Goal: Information Seeking & Learning: Learn about a topic

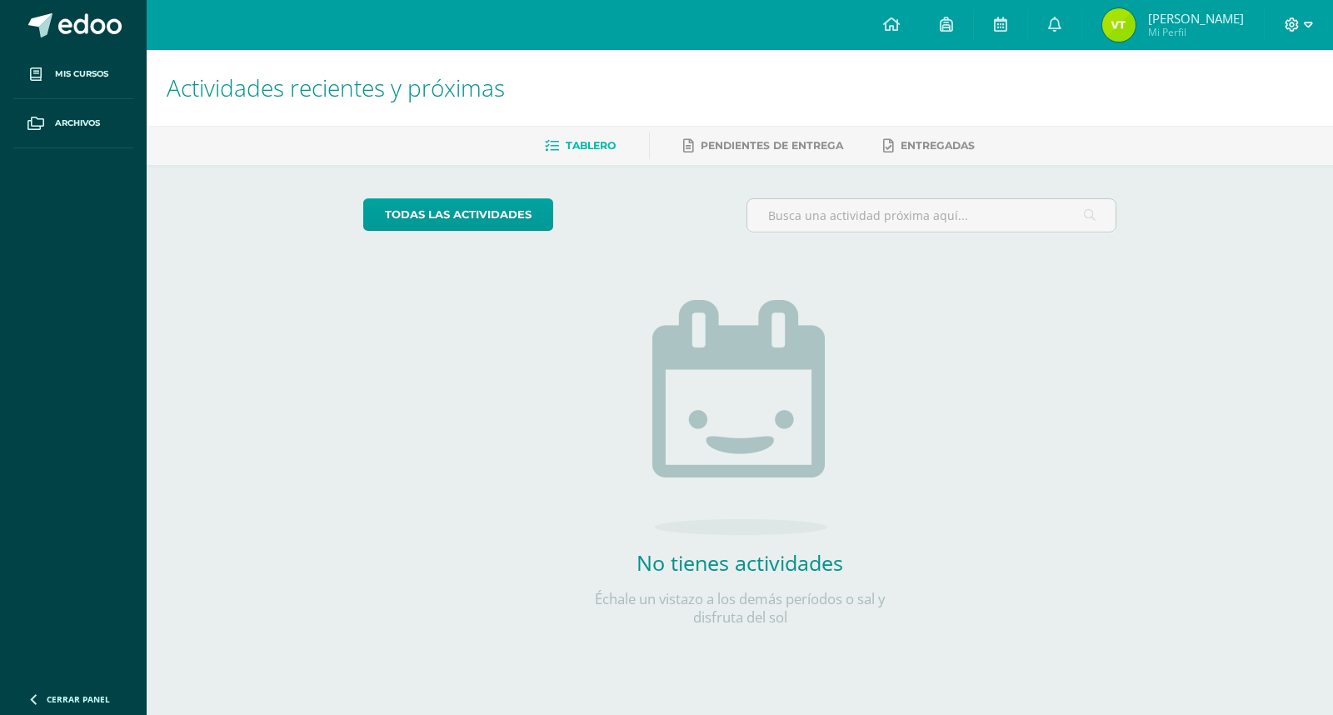
click at [1309, 22] on icon at bounding box center [1308, 24] width 9 height 15
click at [1238, 112] on span "Cerrar sesión" at bounding box center [1256, 113] width 75 height 16
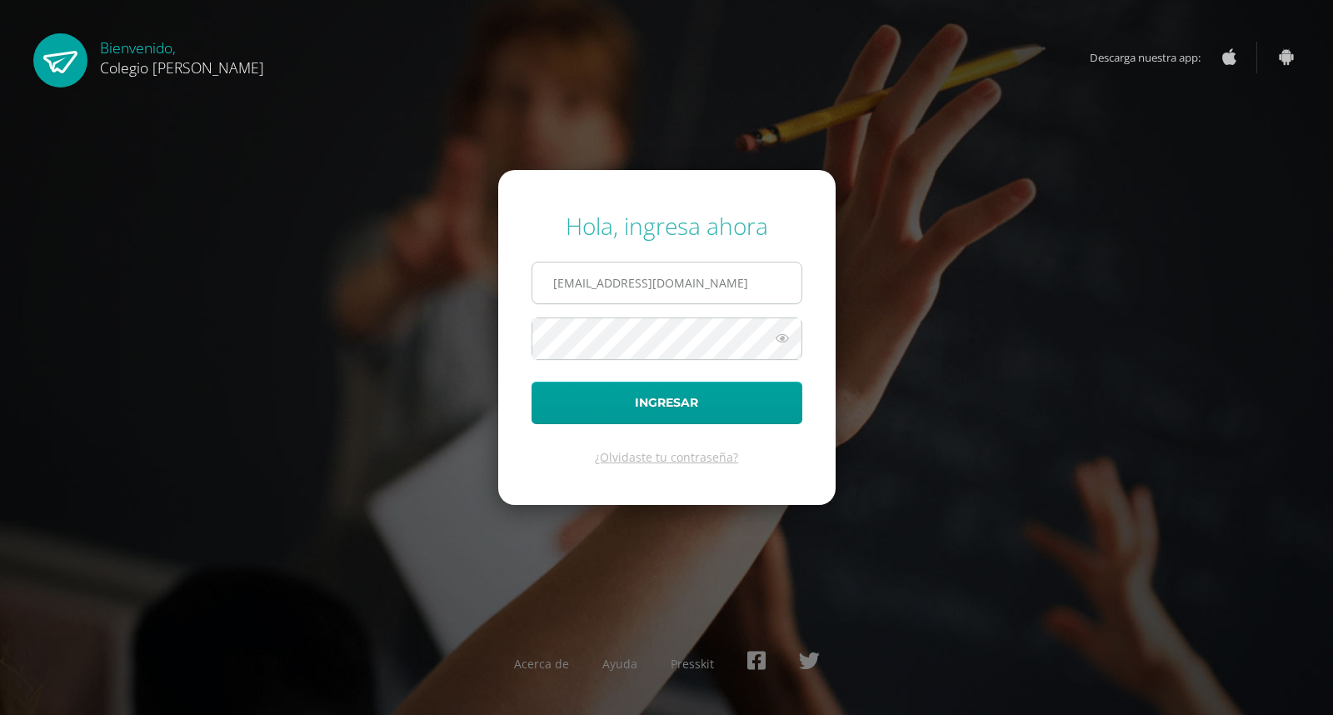
click at [742, 278] on input "[EMAIL_ADDRESS][DOMAIN_NAME]" at bounding box center [666, 282] width 269 height 41
type input "[EMAIL_ADDRESS][DOMAIN_NAME]"
click at [697, 402] on button "Ingresar" at bounding box center [667, 403] width 271 height 42
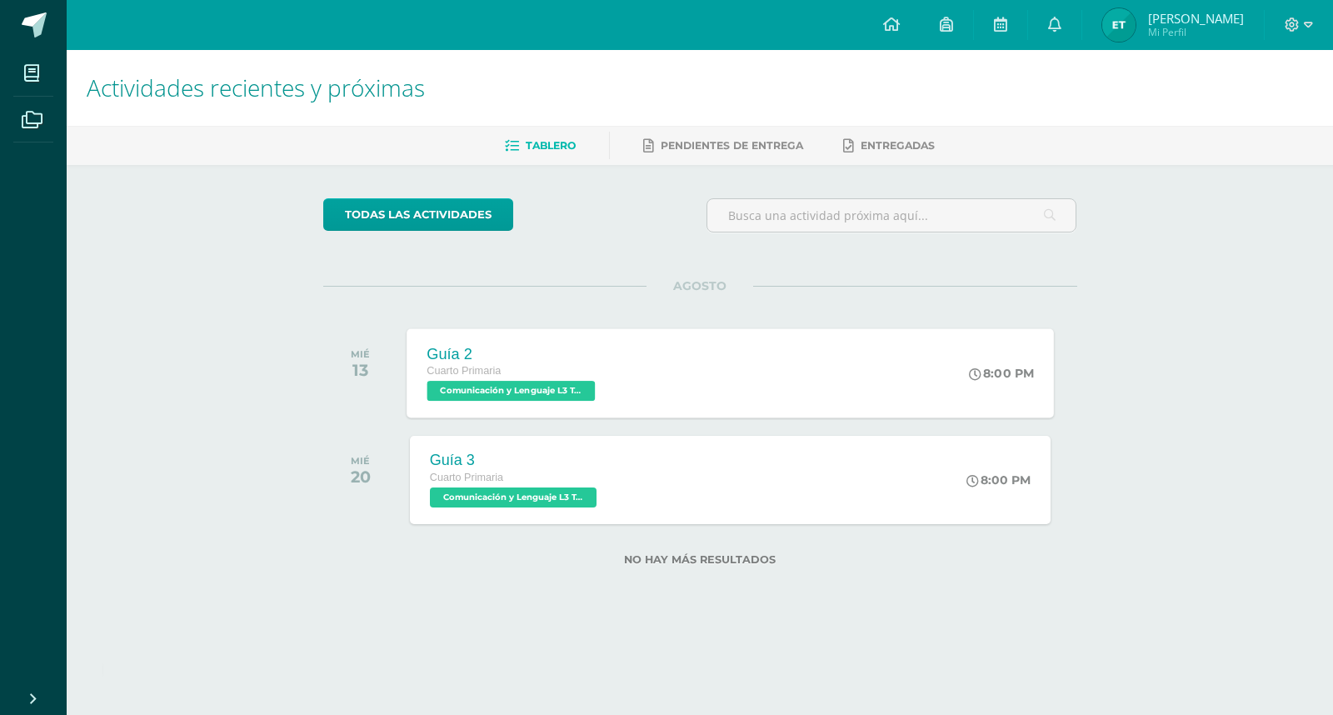
click at [552, 393] on span "Comunicación y Lenguaje L3 Terce Idioma 'A'" at bounding box center [511, 391] width 168 height 20
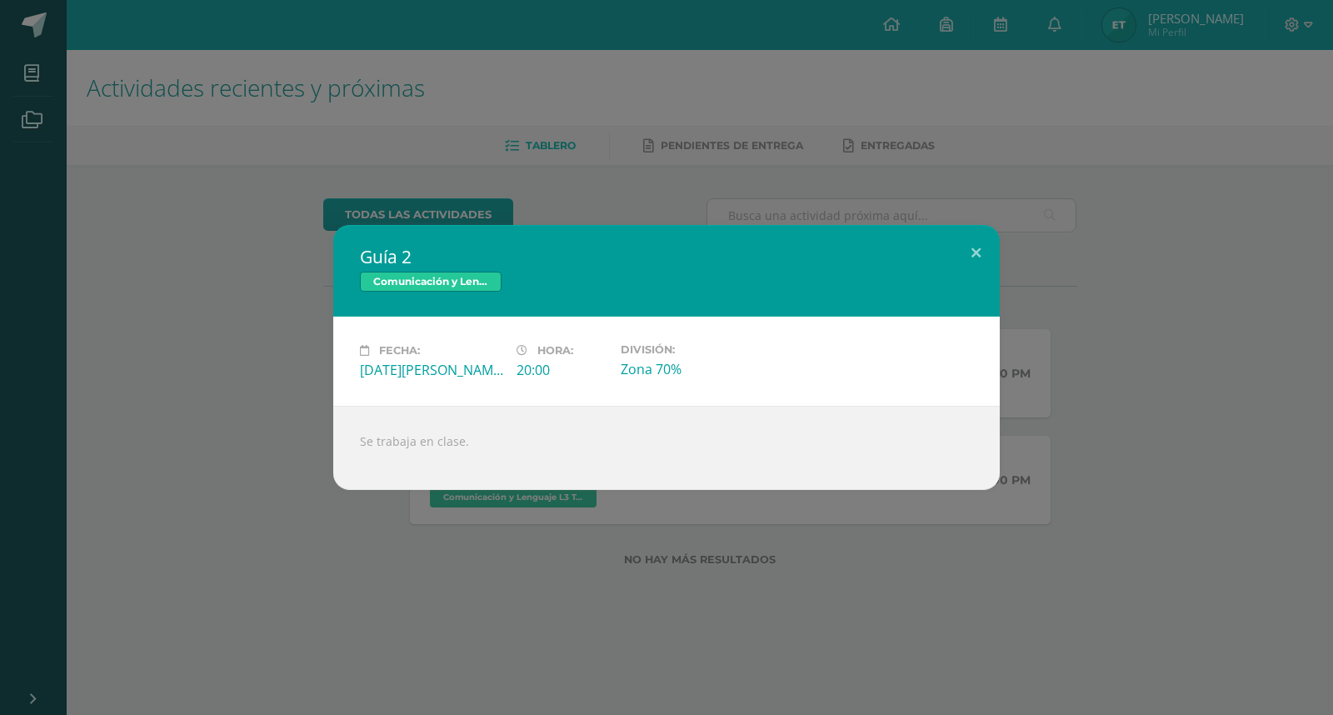
click at [192, 387] on div "Guía 2 Comunicación y Lenguaje L3 Terce Idioma Fecha: Miércoles 13 de Agosto Ho…" at bounding box center [667, 357] width 1320 height 265
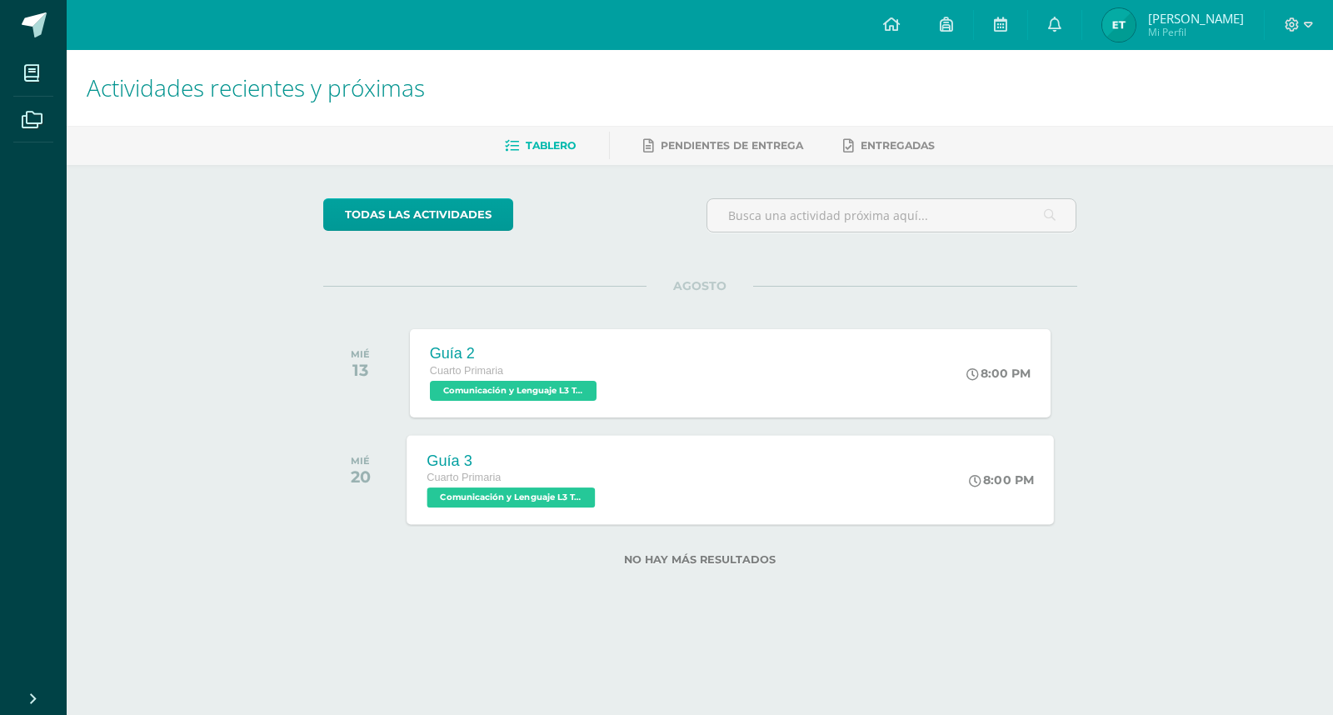
click at [502, 492] on span "Comunicación y Lenguaje L3 Terce Idioma 'A'" at bounding box center [511, 497] width 168 height 20
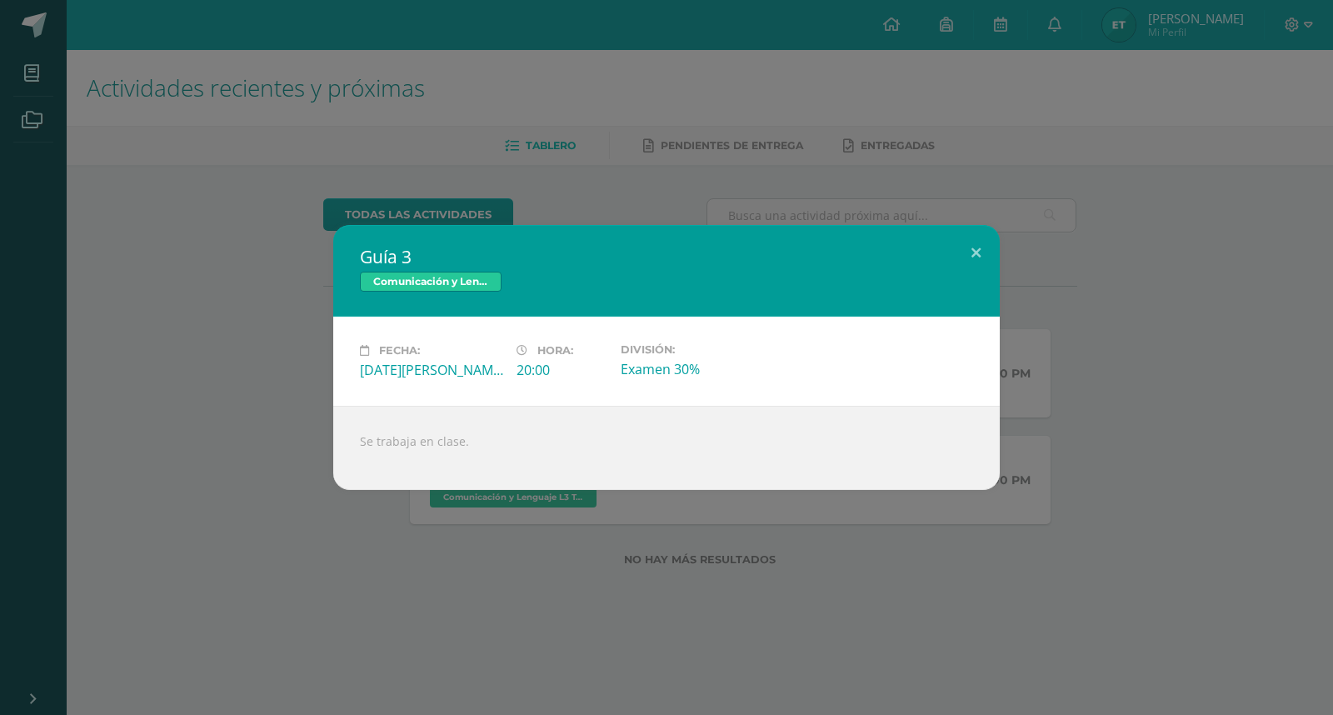
click at [242, 555] on div "Guía 3 Comunicación y Lenguaje L3 Terce Idioma Fecha: Miércoles 20 de Agosto Ho…" at bounding box center [666, 357] width 1333 height 715
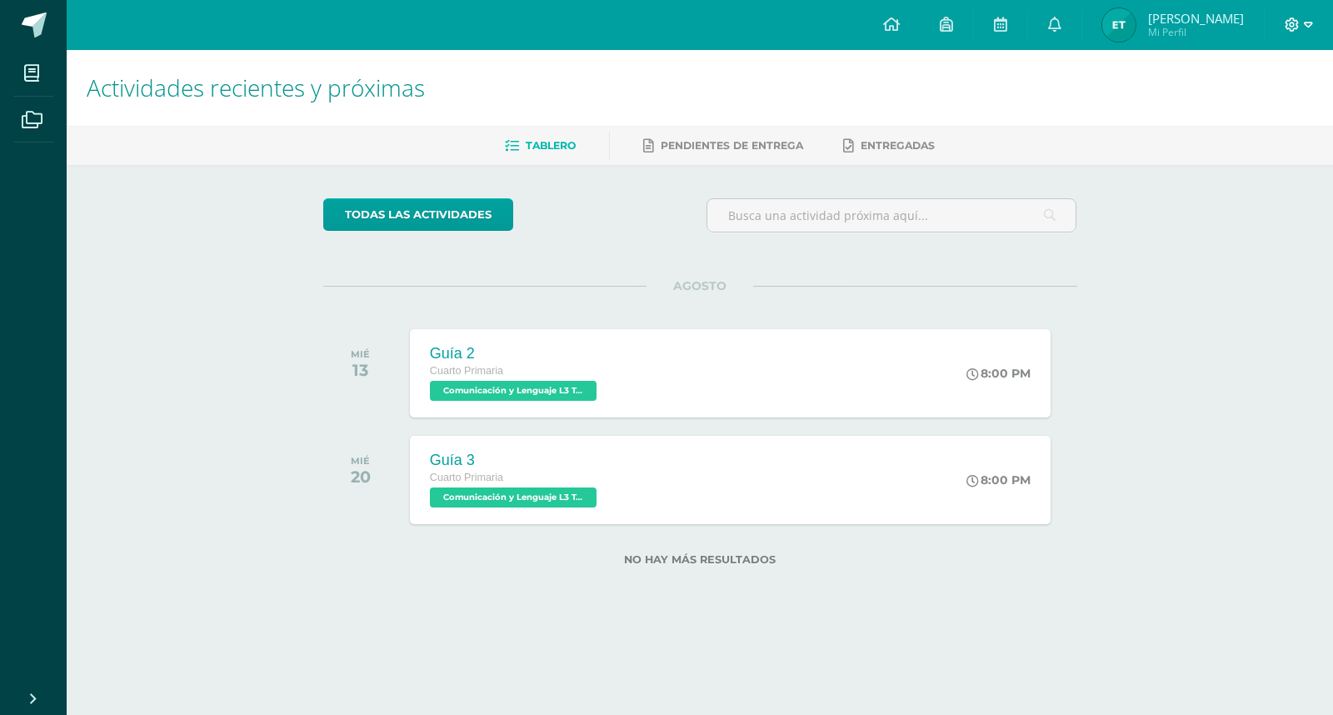
click at [1305, 18] on icon at bounding box center [1308, 24] width 9 height 15
click at [1190, 338] on div "Actividades recientes y próximas Tablero Pendientes de entrega Entregadas todas…" at bounding box center [700, 334] width 1266 height 569
click at [1056, 25] on icon at bounding box center [1054, 24] width 13 height 15
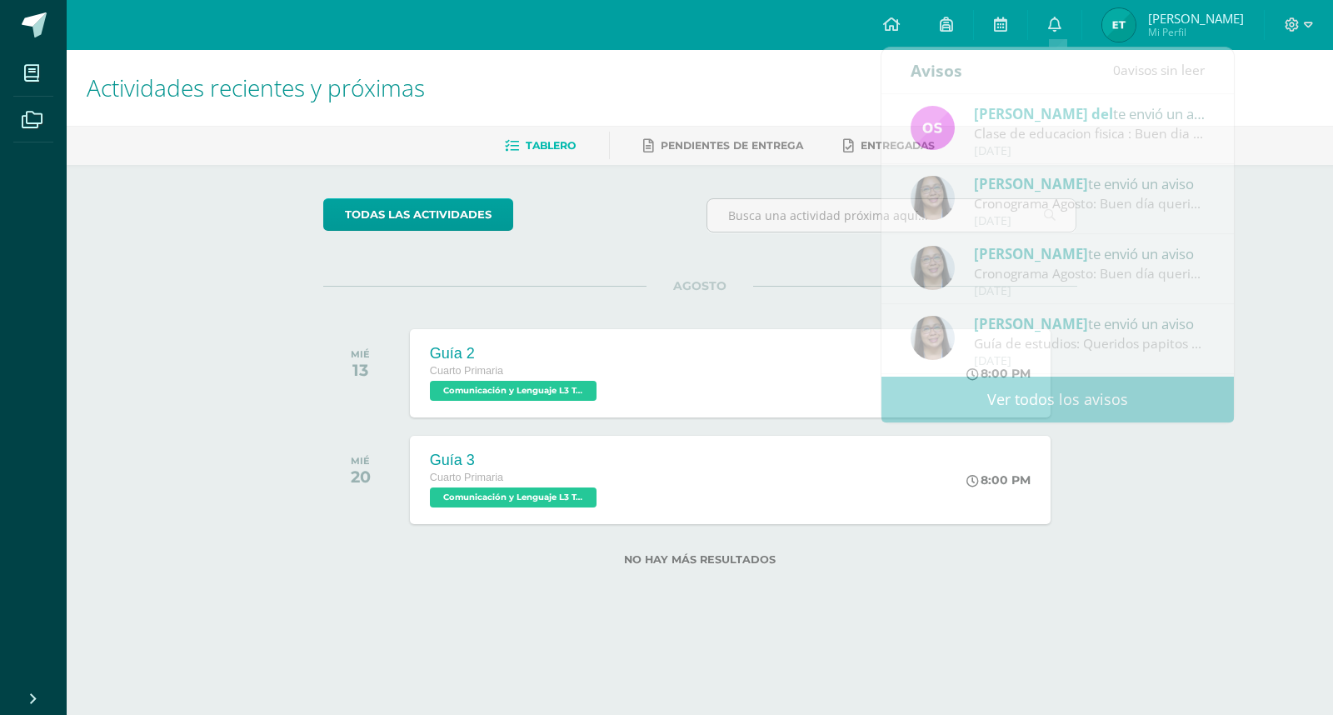
click at [1298, 222] on div "Actividades recientes y próximas Tablero Pendientes de entrega Entregadas todas…" at bounding box center [700, 334] width 1266 height 569
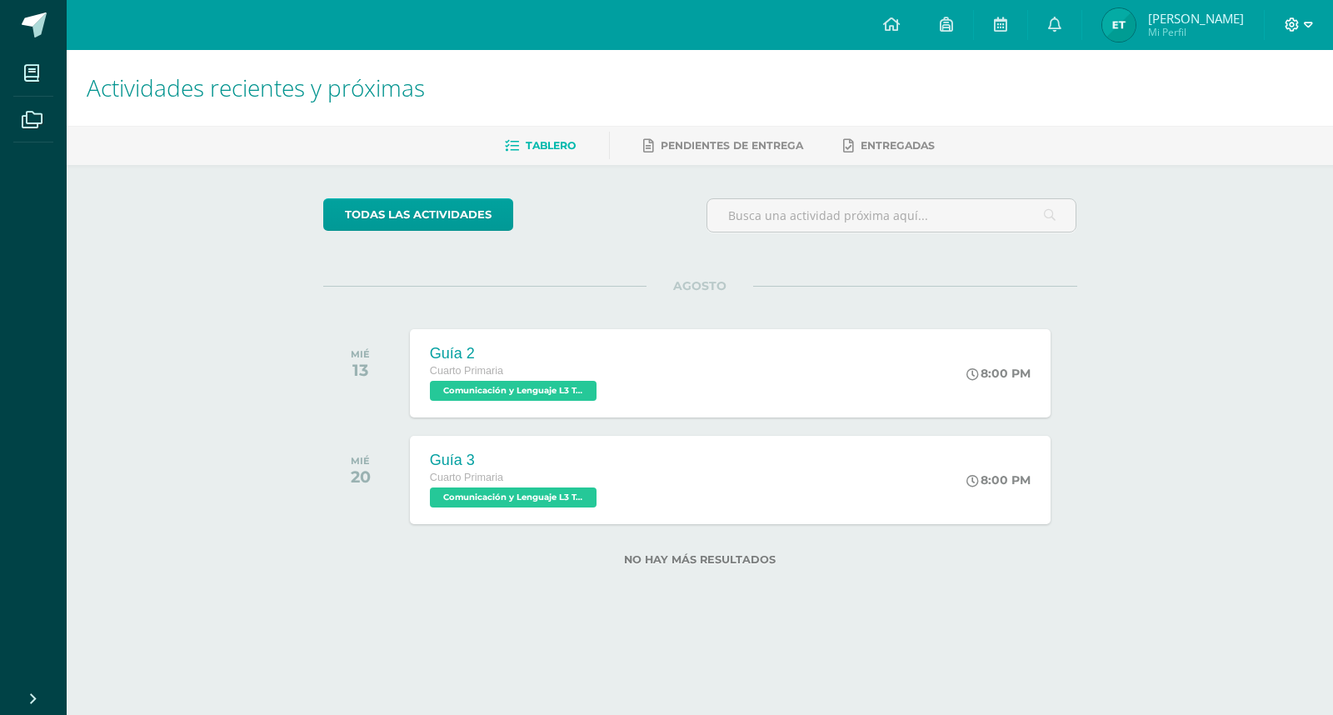
click at [1310, 21] on icon at bounding box center [1308, 24] width 9 height 15
click at [1263, 113] on span "Cerrar sesión" at bounding box center [1256, 113] width 75 height 16
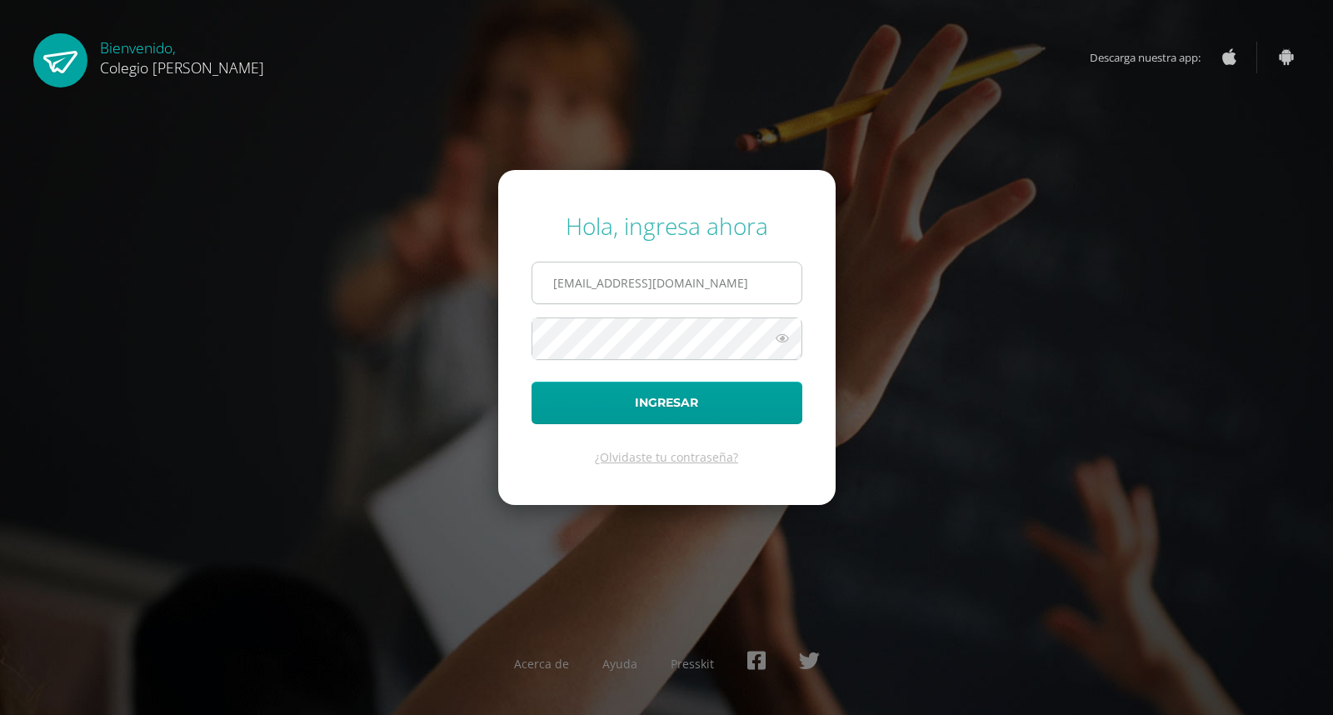
click at [750, 269] on input "[EMAIL_ADDRESS][DOMAIN_NAME]" at bounding box center [666, 282] width 269 height 41
type input "COS01034@osoriosandoval.edu.gt"
click at [717, 406] on button "Ingresar" at bounding box center [667, 403] width 271 height 42
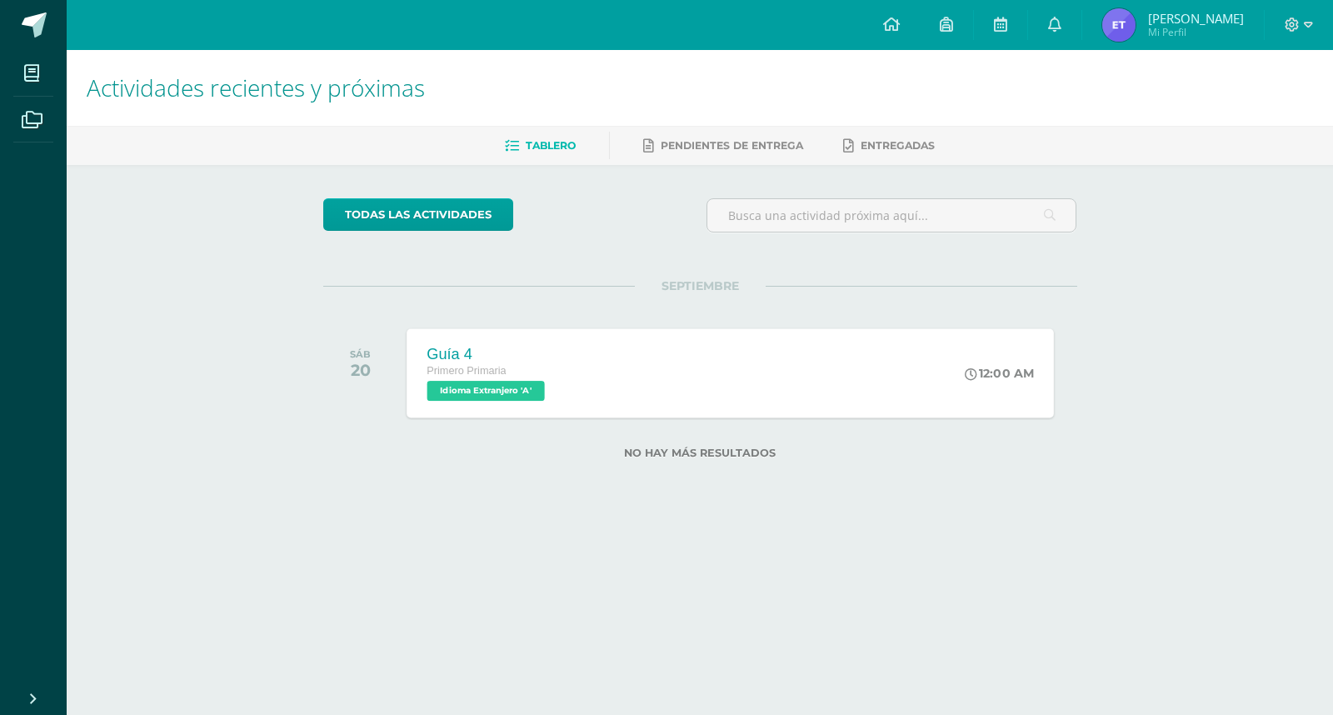
click at [517, 395] on span "Idioma Extranjero 'A'" at bounding box center [485, 391] width 117 height 20
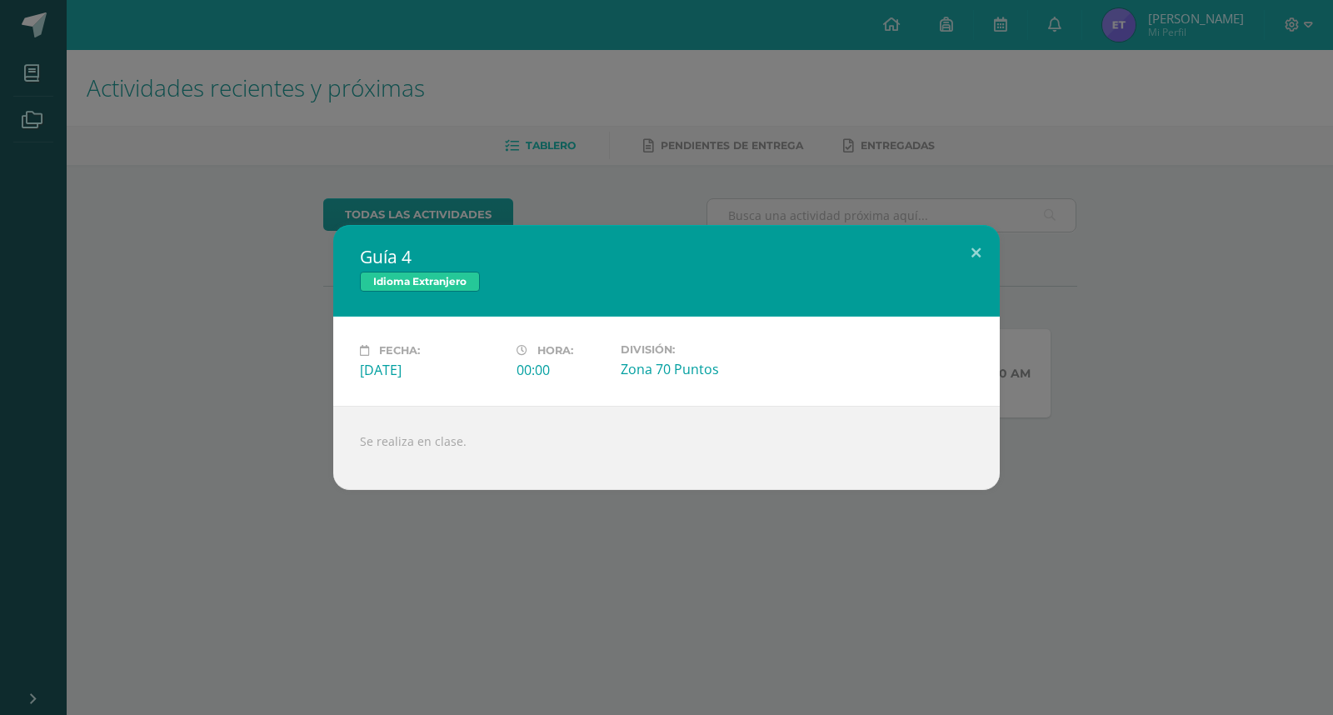
click at [442, 573] on div "Guía 4 Idioma Extranjero Fecha: [DATE] Hora: 00:00 División:" at bounding box center [666, 357] width 1333 height 715
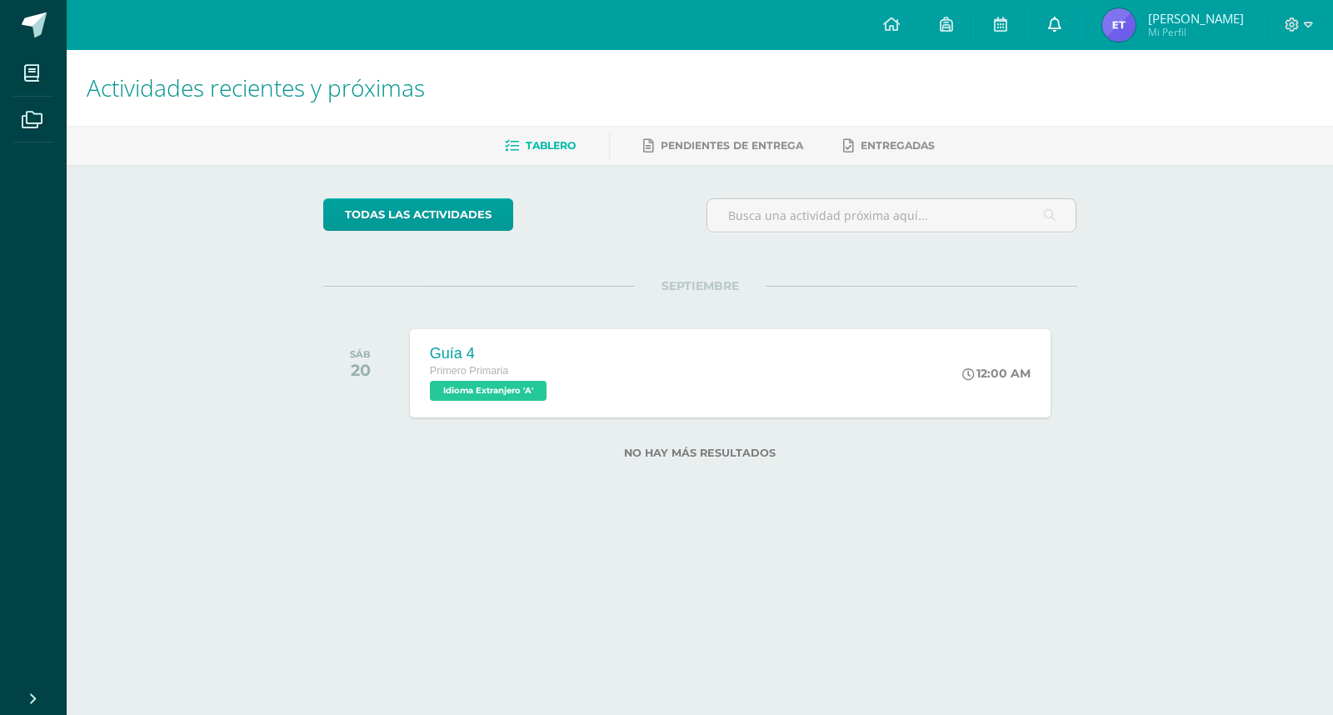
click at [1061, 20] on icon at bounding box center [1054, 24] width 13 height 15
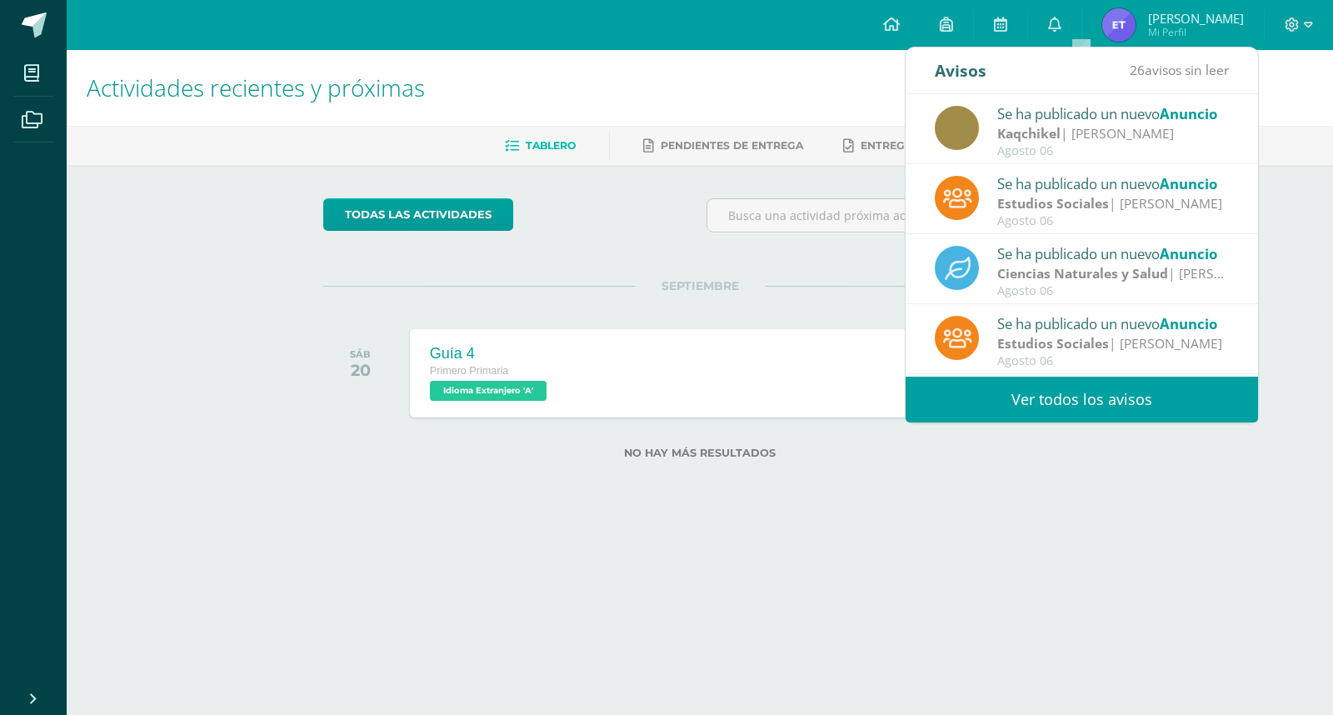
click at [1071, 137] on div "Kaqchikel | [PERSON_NAME]" at bounding box center [1113, 133] width 232 height 19
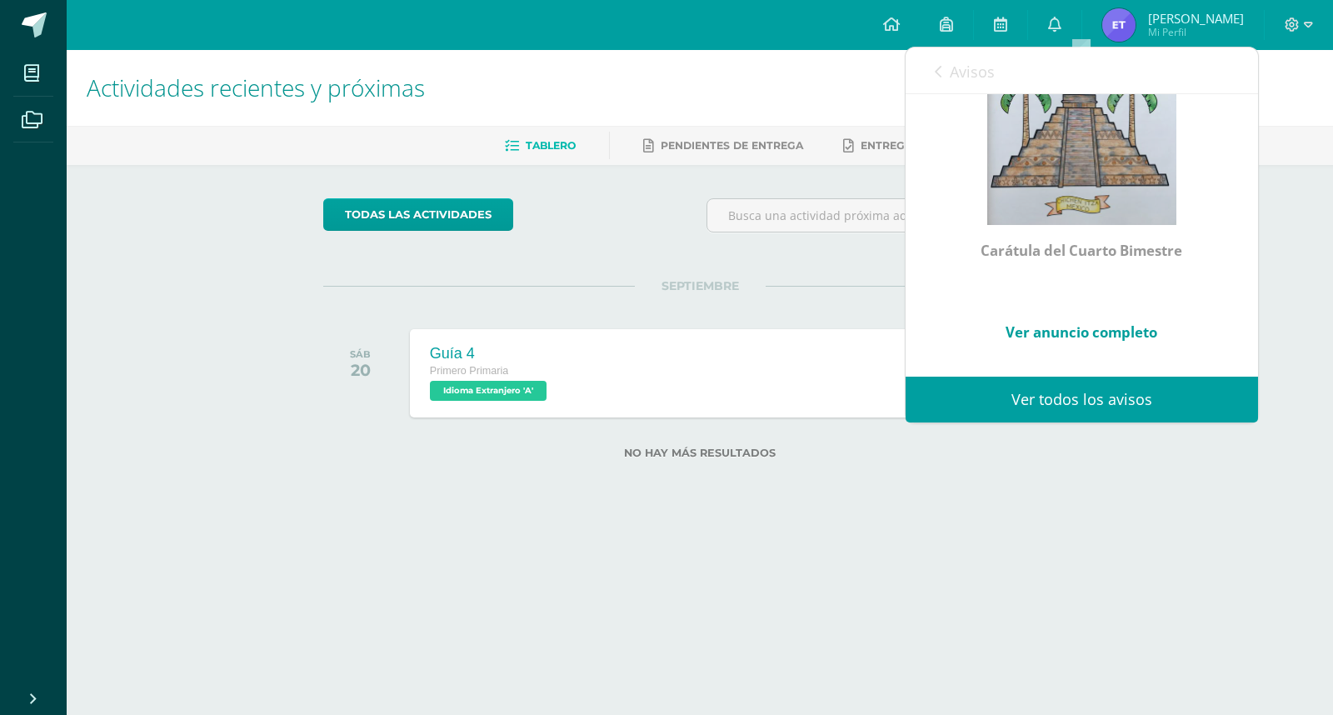
scroll to position [402, 0]
click at [1146, 512] on html "Hola [PERSON_NAME], [PERSON_NAME]! Mis cursos Archivos Cerrar panel Activación …" at bounding box center [666, 256] width 1333 height 512
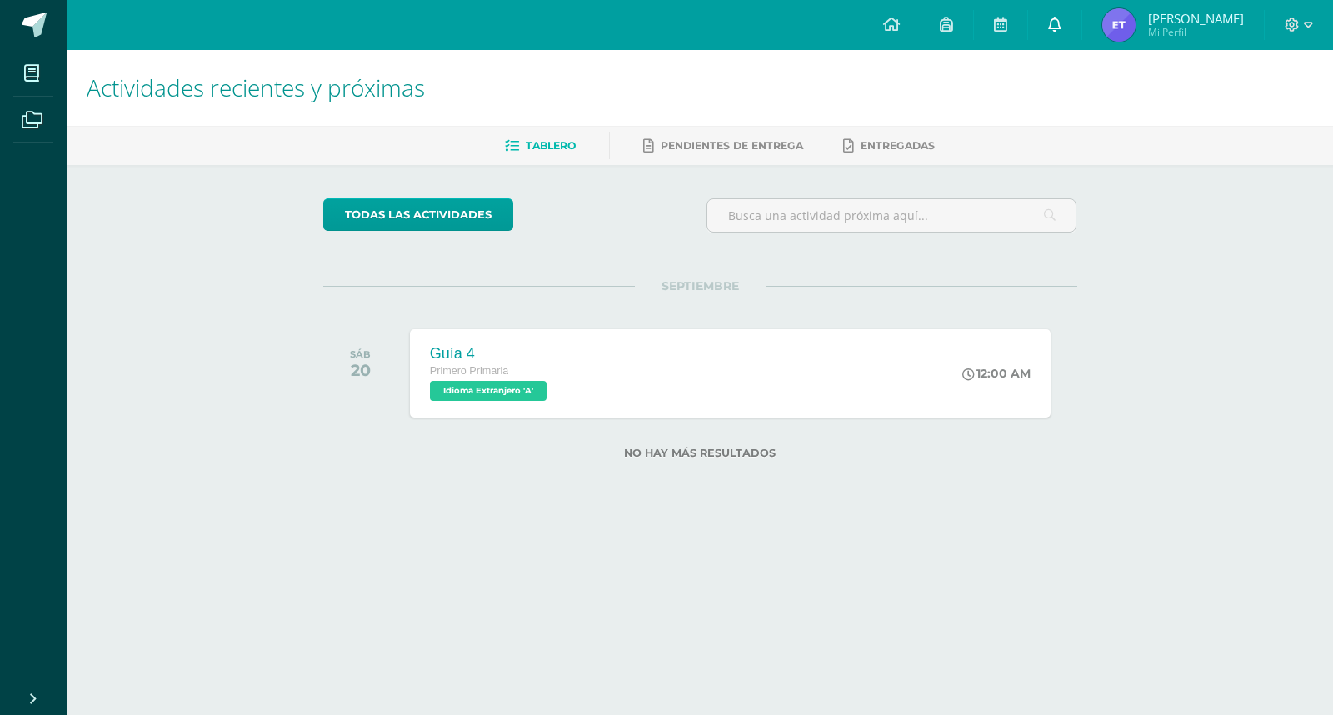
click at [1061, 20] on icon at bounding box center [1054, 24] width 13 height 15
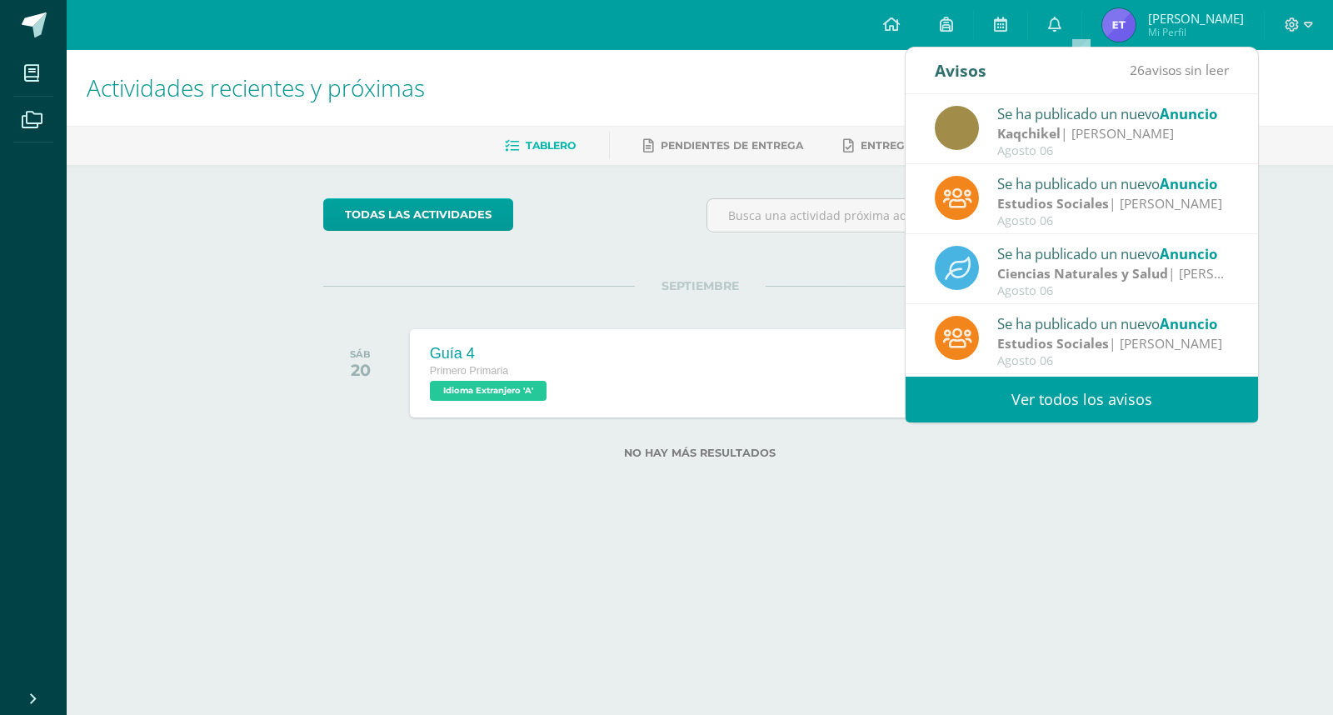
click at [1068, 204] on strong "Estudios Sociales" at bounding box center [1053, 203] width 112 height 18
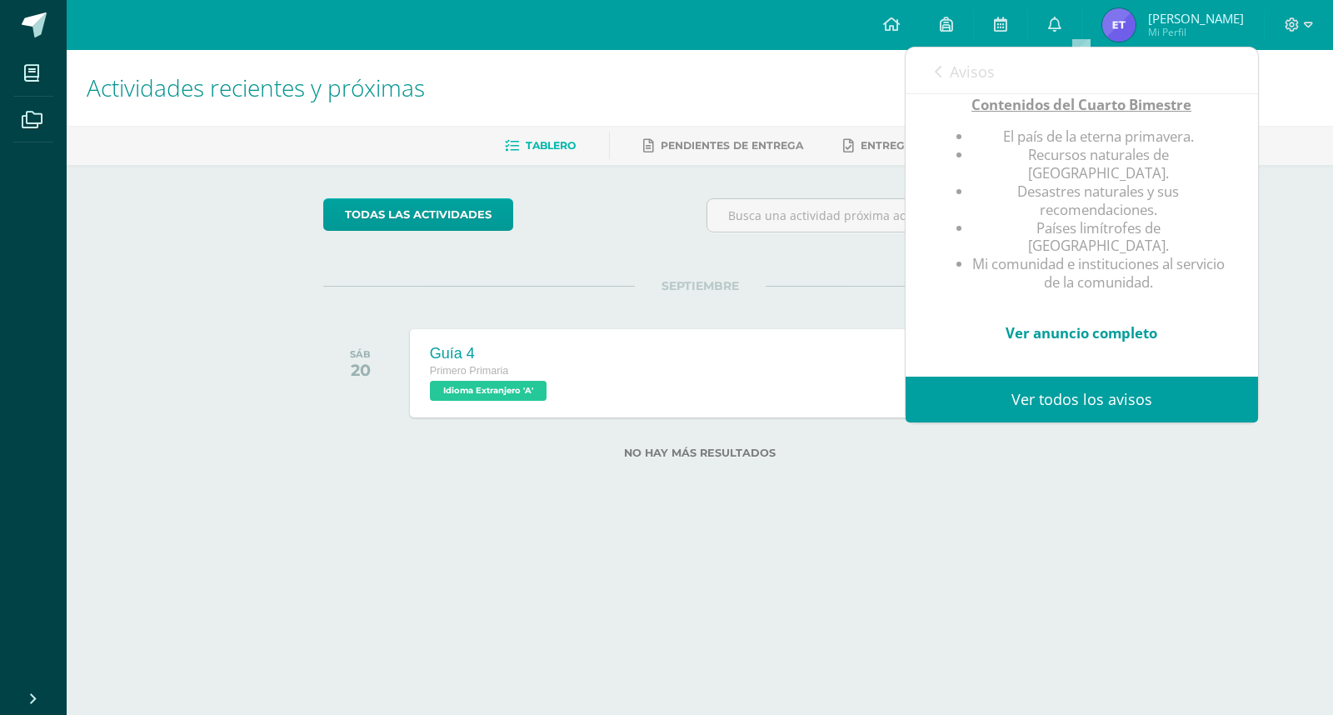
scroll to position [250, 0]
click at [939, 71] on icon at bounding box center [938, 71] width 7 height 13
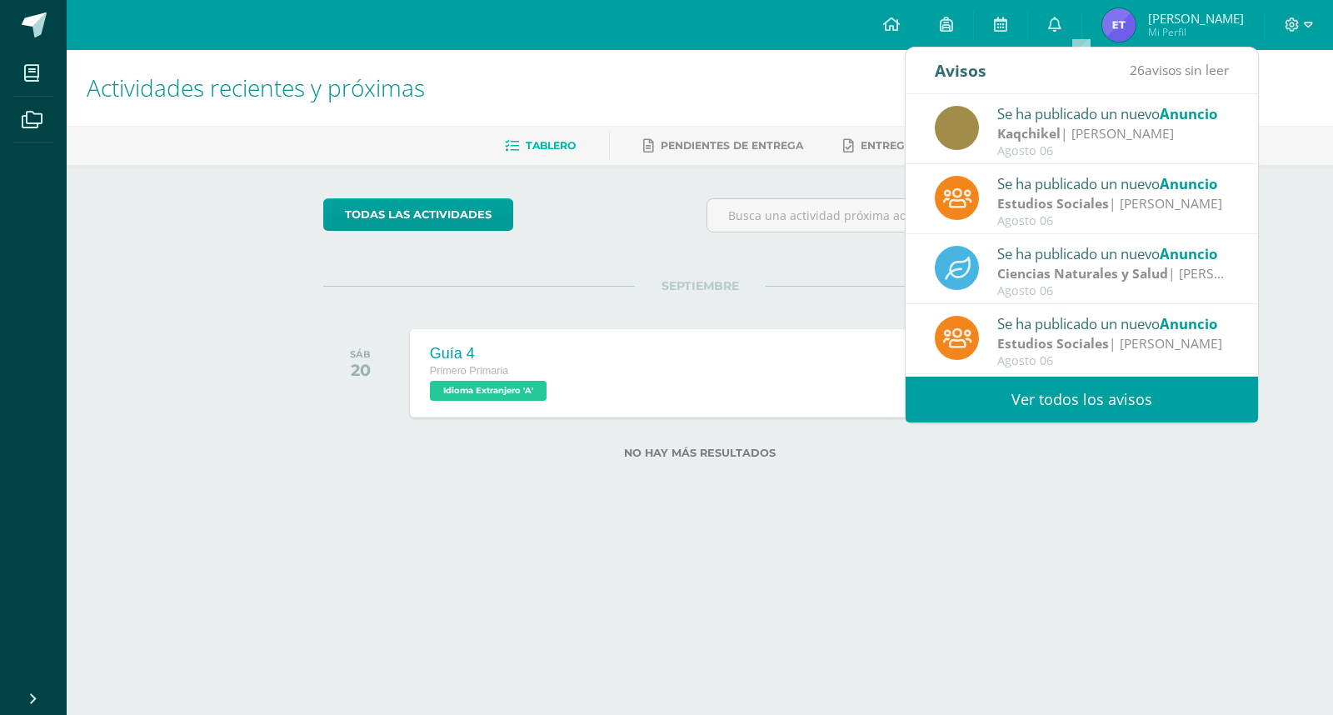
click at [1073, 338] on strong "Estudios Sociales" at bounding box center [1053, 343] width 112 height 18
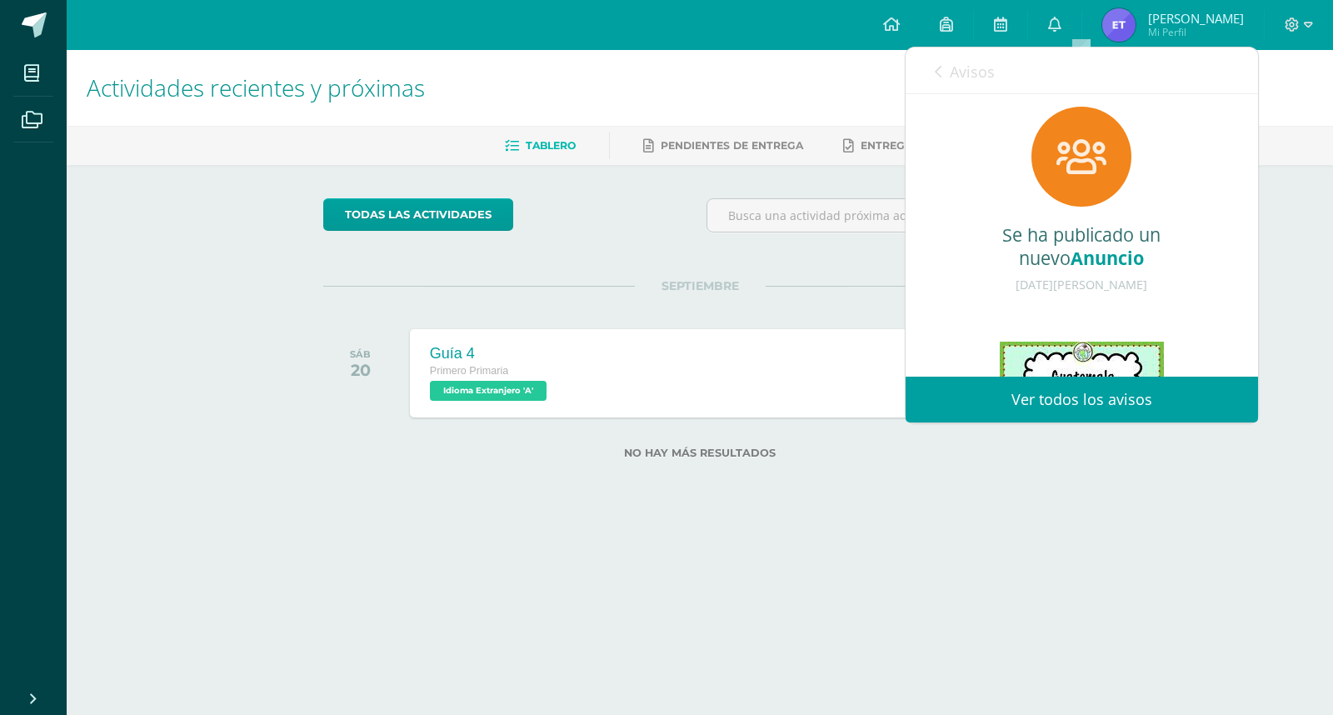
scroll to position [0, 0]
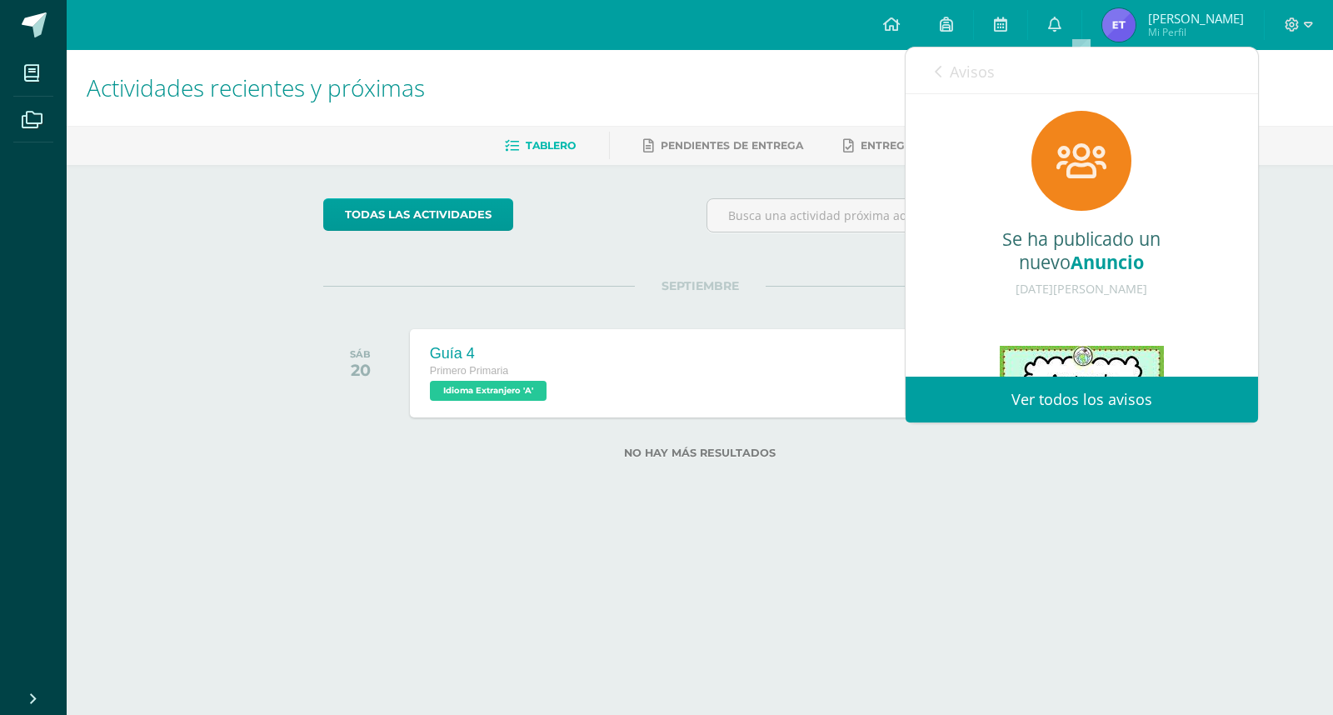
click at [950, 77] on span "Avisos" at bounding box center [972, 72] width 45 height 20
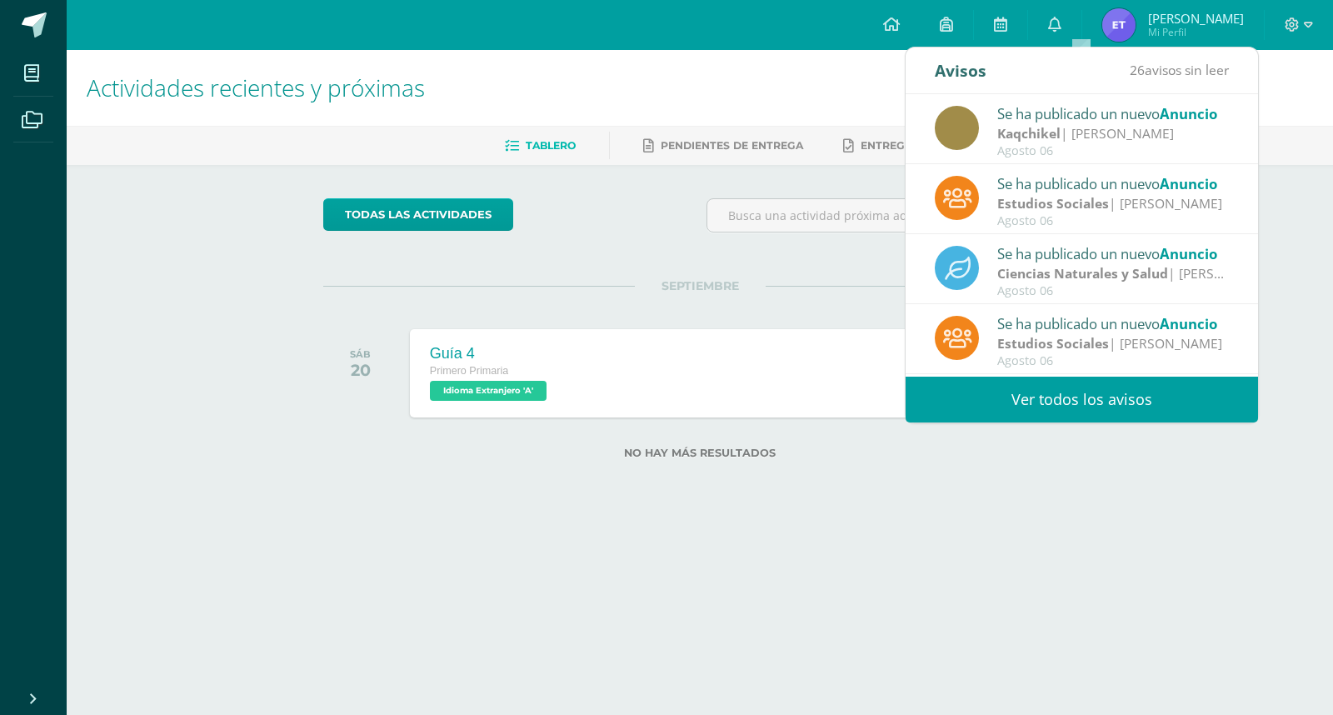
click at [1108, 215] on div "Agosto 06" at bounding box center [1113, 221] width 232 height 14
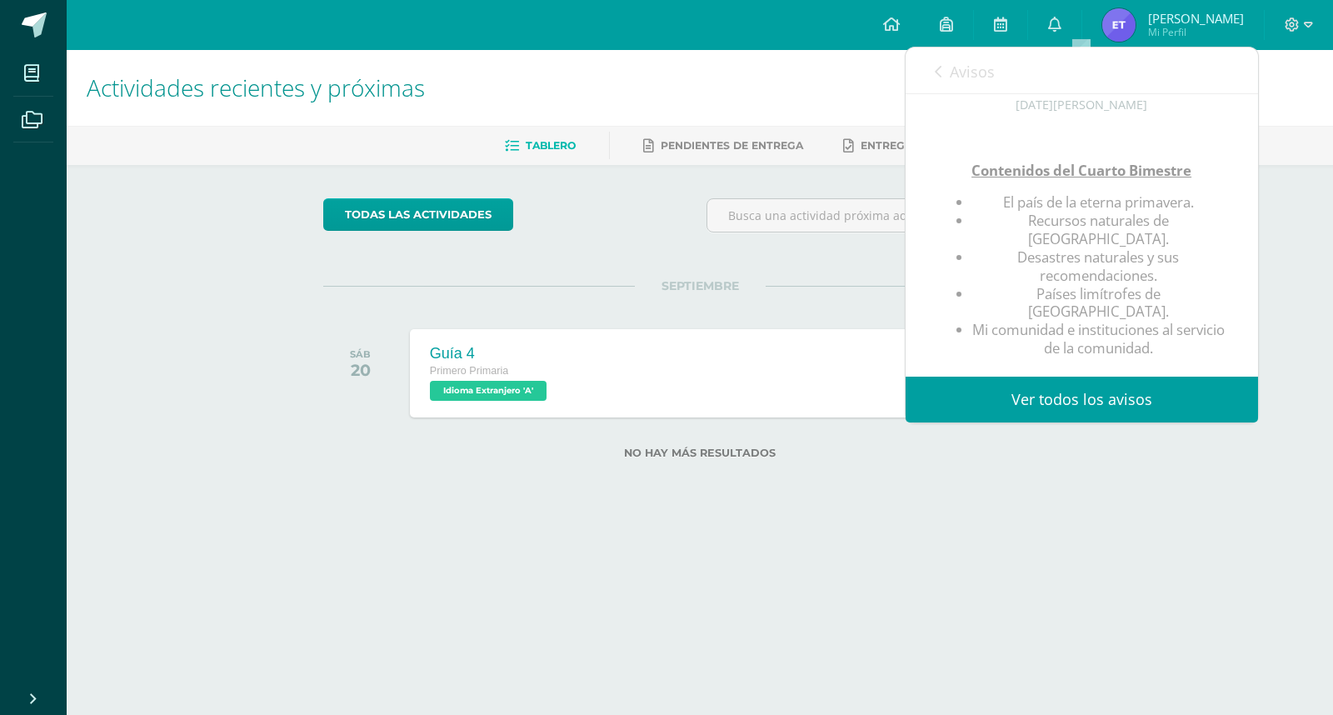
scroll to position [186, 0]
click at [932, 75] on div "Avisos 26 avisos sin leer Avisos" at bounding box center [1082, 70] width 352 height 47
click at [942, 72] on link "Avisos" at bounding box center [965, 70] width 60 height 47
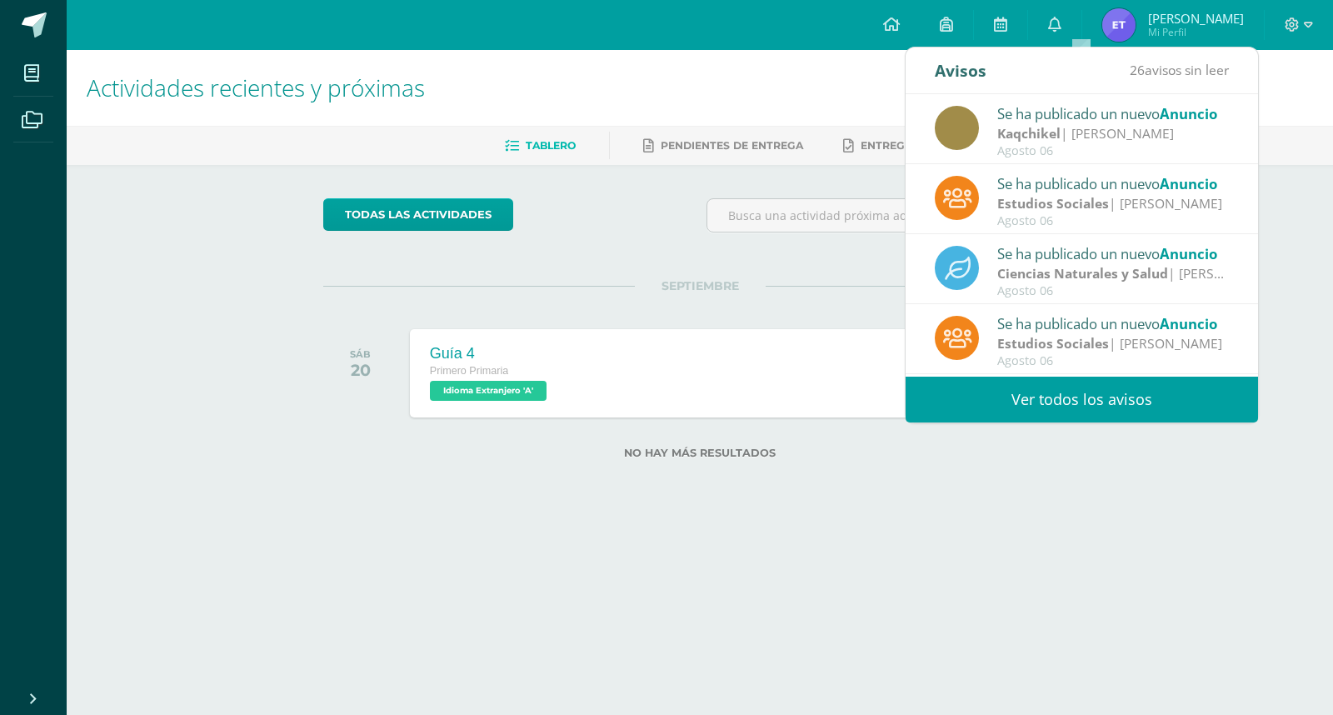
click at [1119, 262] on div "Se ha publicado un nuevo Anuncio" at bounding box center [1113, 253] width 232 height 22
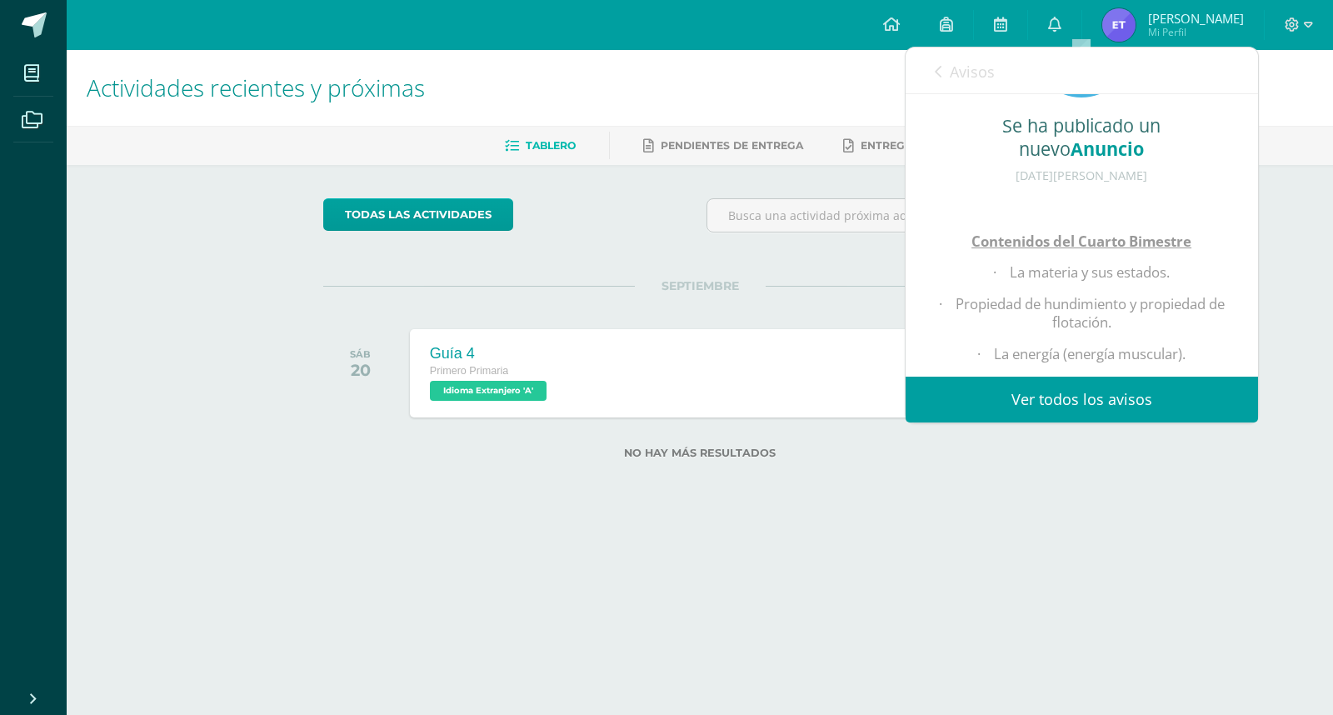
scroll to position [111, 0]
click at [935, 72] on icon at bounding box center [938, 71] width 7 height 13
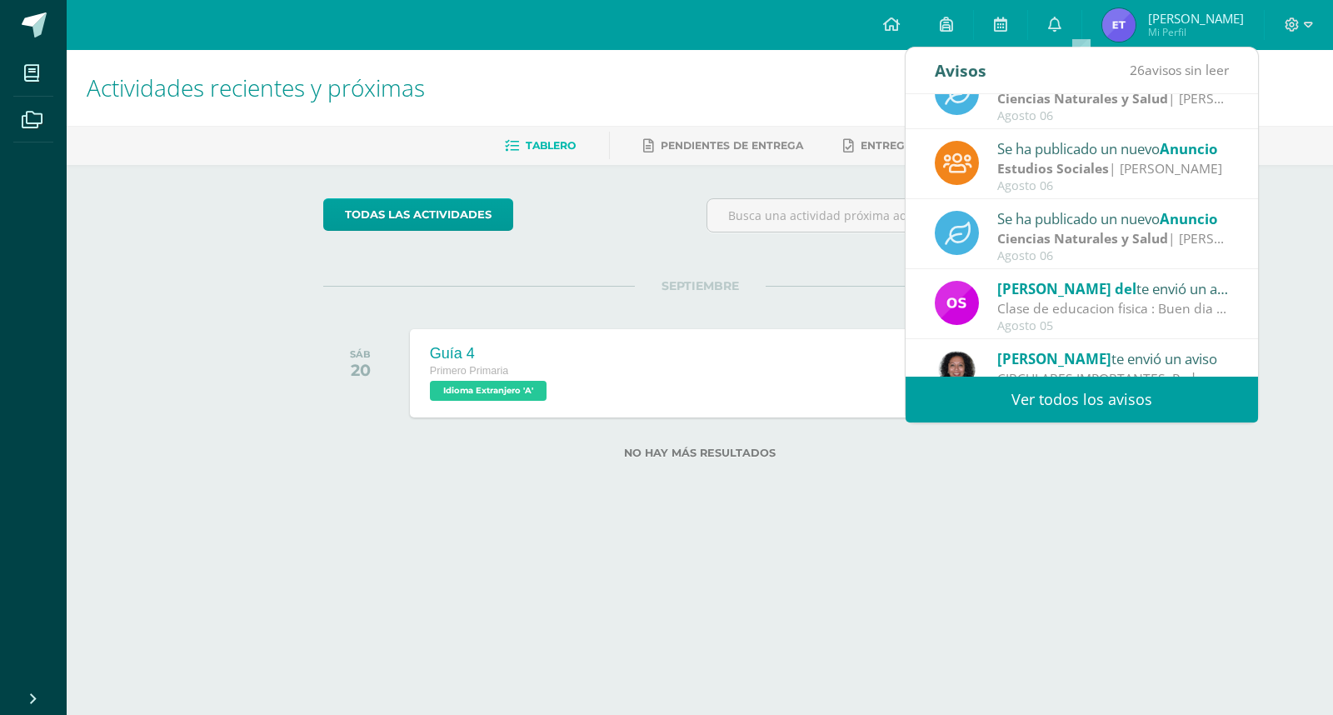
scroll to position [179, 0]
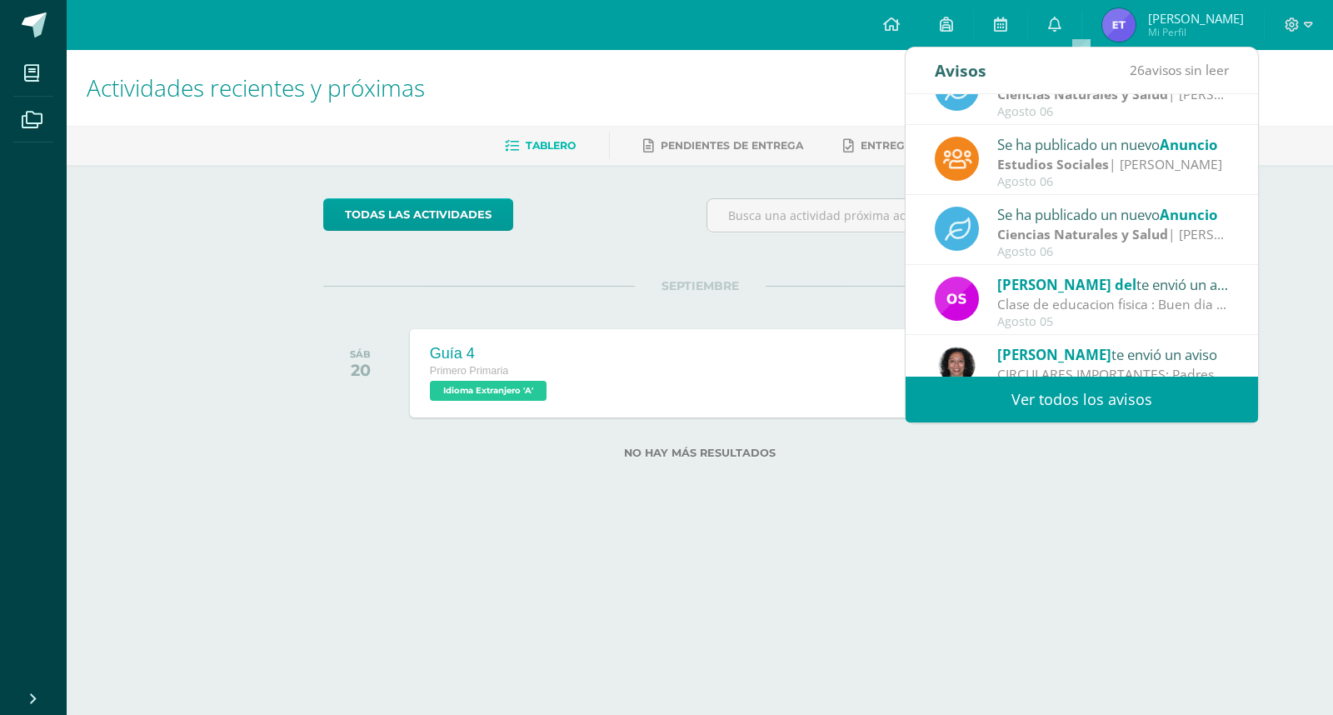
click at [1070, 227] on strong "Ciencias Naturales y Salud" at bounding box center [1082, 234] width 171 height 18
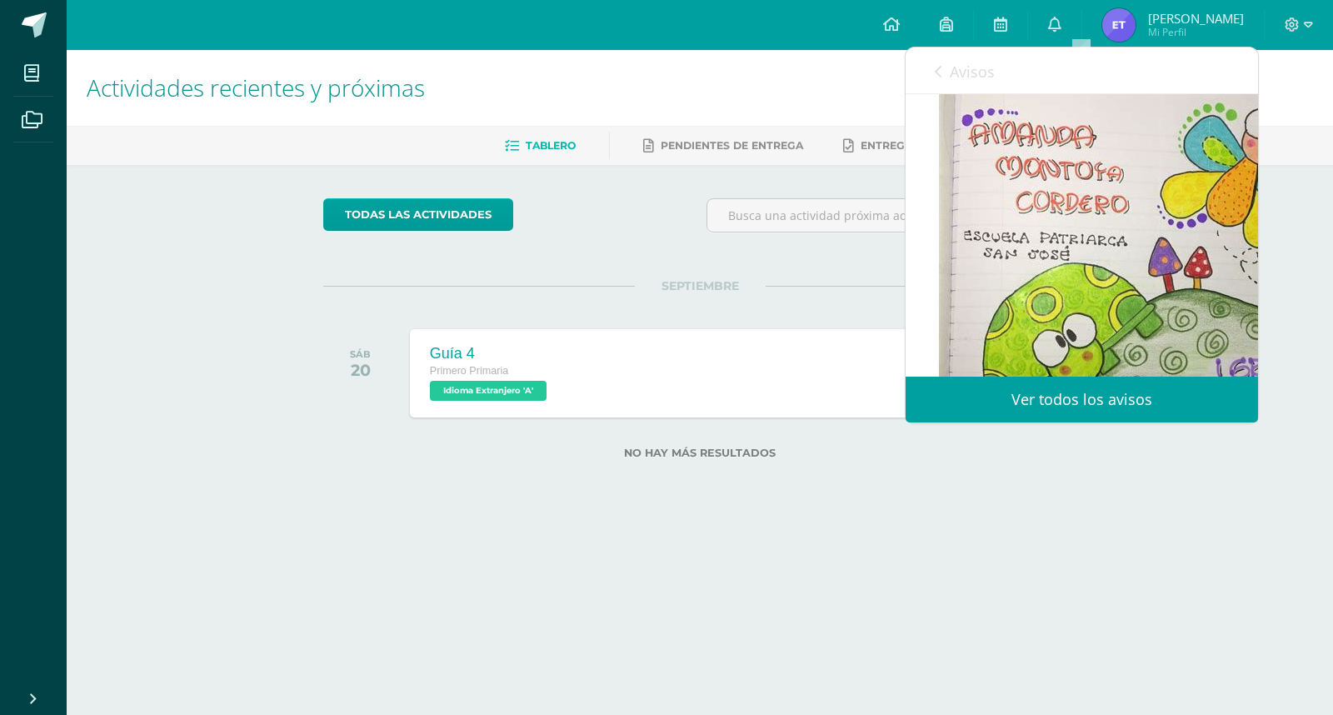
scroll to position [170, 0]
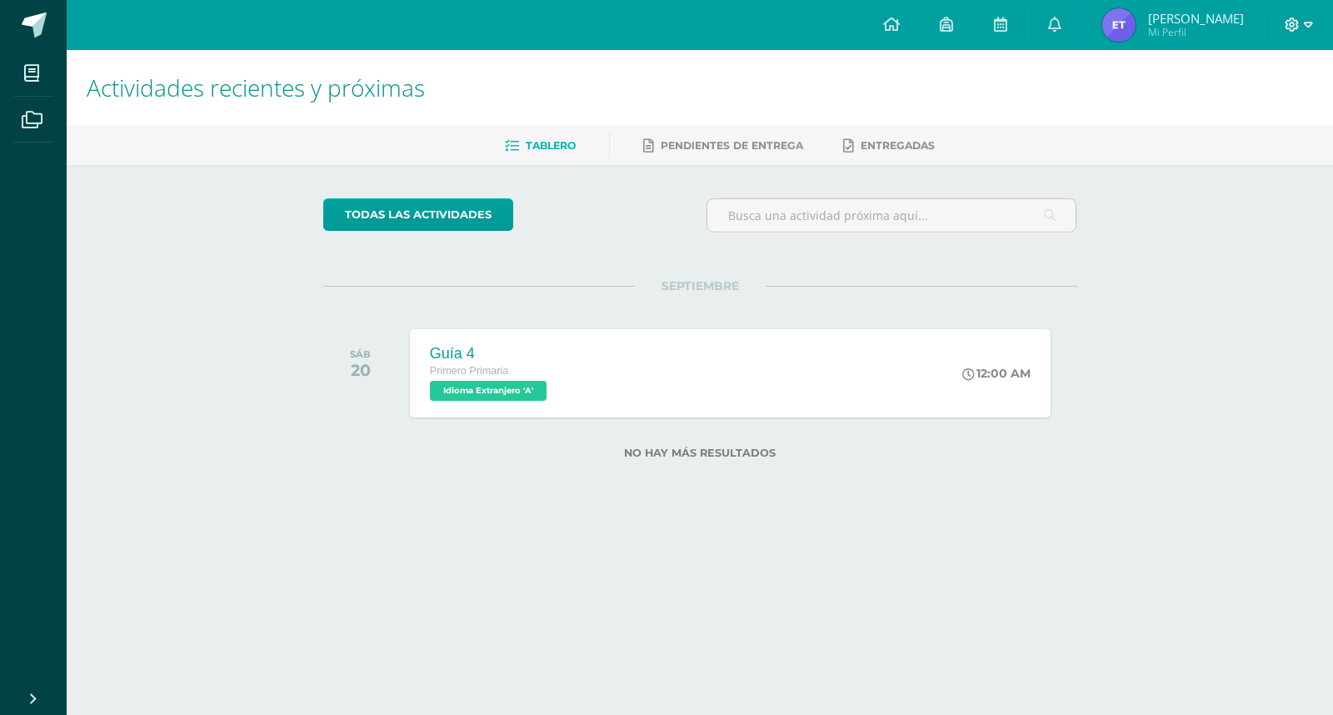
click at [1308, 23] on icon at bounding box center [1308, 24] width 9 height 15
click at [1206, 372] on div "Actividades recientes y próximas Tablero Pendientes de entrega Entregadas todas…" at bounding box center [700, 281] width 1266 height 462
